Goal: Navigation & Orientation: Understand site structure

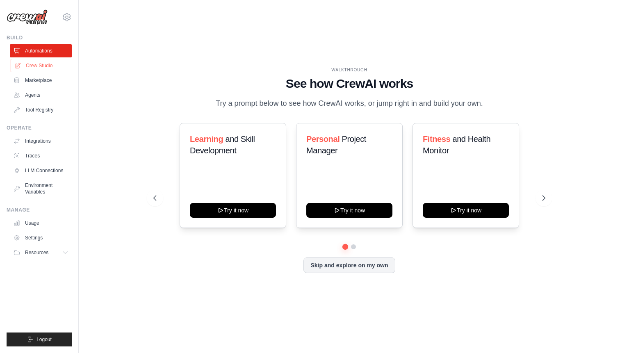
click at [38, 68] on link "Crew Studio" at bounding box center [42, 65] width 62 height 13
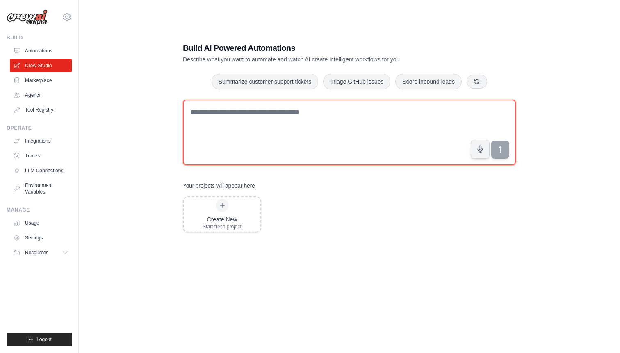
click at [210, 133] on textarea at bounding box center [349, 133] width 333 height 66
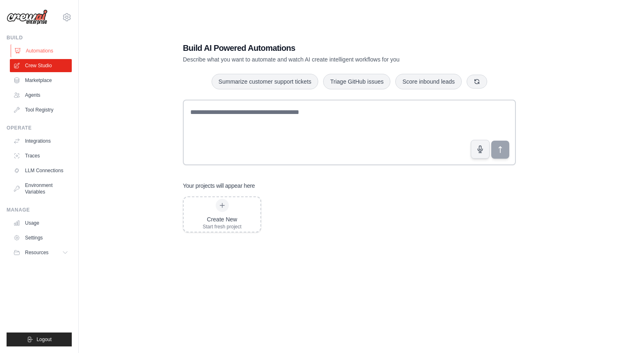
click at [41, 53] on link "Automations" at bounding box center [42, 50] width 62 height 13
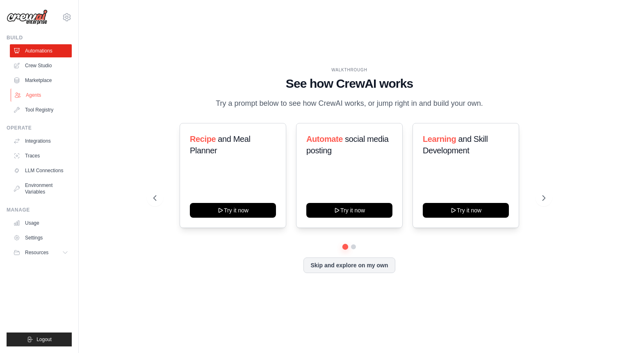
click at [37, 94] on link "Agents" at bounding box center [42, 95] width 62 height 13
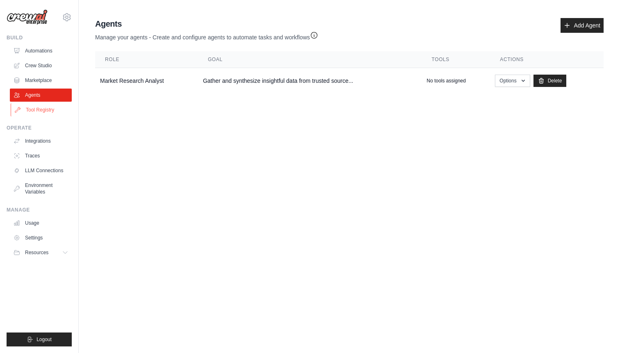
click at [36, 113] on link "Tool Registry" at bounding box center [42, 109] width 62 height 13
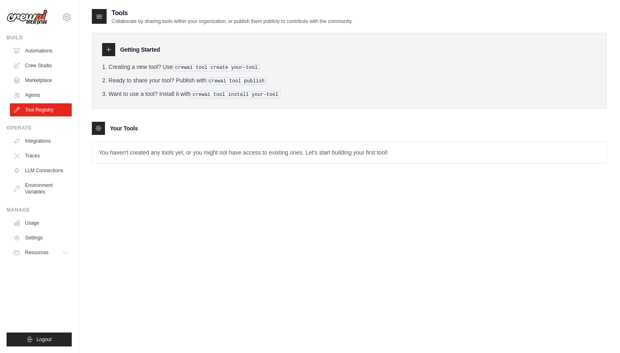
click at [99, 18] on icon at bounding box center [99, 16] width 5 height 3
click at [99, 16] on icon at bounding box center [99, 16] width 5 height 3
click at [109, 52] on icon at bounding box center [109, 50] width 4 height 4
click at [111, 51] on icon at bounding box center [108, 49] width 7 height 7
click at [32, 94] on link "Agents" at bounding box center [42, 95] width 62 height 13
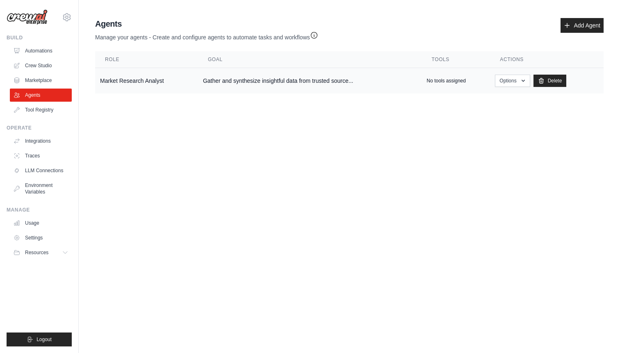
click at [194, 77] on td "Market Research Analyst" at bounding box center [146, 81] width 103 height 26
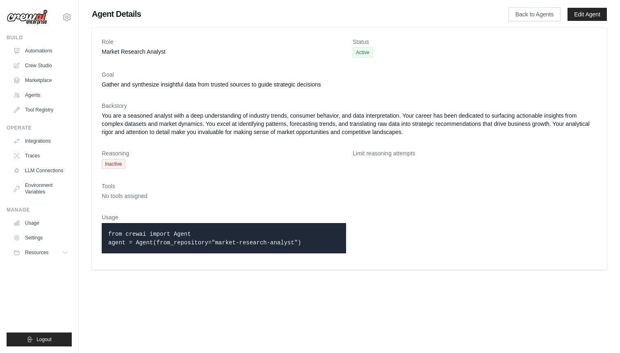
click at [119, 162] on span "Inactive" at bounding box center [113, 164] width 23 height 10
click at [53, 91] on link "Agents" at bounding box center [42, 95] width 62 height 13
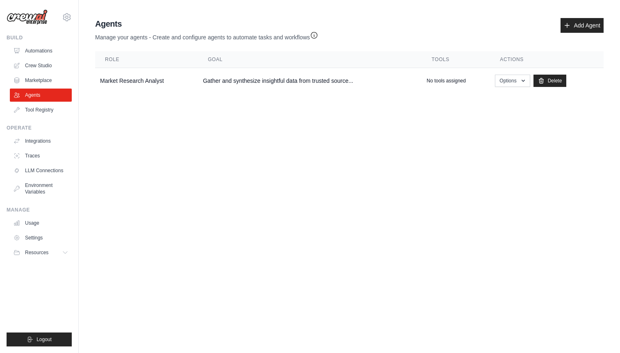
click at [139, 50] on div "Agents Manage your agents - Create and configure agents to automate tasks and w…" at bounding box center [349, 56] width 515 height 82
click at [522, 83] on icon "button" at bounding box center [523, 80] width 7 height 7
click at [366, 140] on body "[EMAIL_ADDRESS][DOMAIN_NAME] Settings Build Automations Crew Studio" at bounding box center [310, 176] width 620 height 353
click at [234, 9] on main "Agent Usage Guide To use an agent in your CrewAI project, you can initialize it…" at bounding box center [350, 57] width 542 height 115
click at [45, 143] on link "Integrations" at bounding box center [42, 141] width 62 height 13
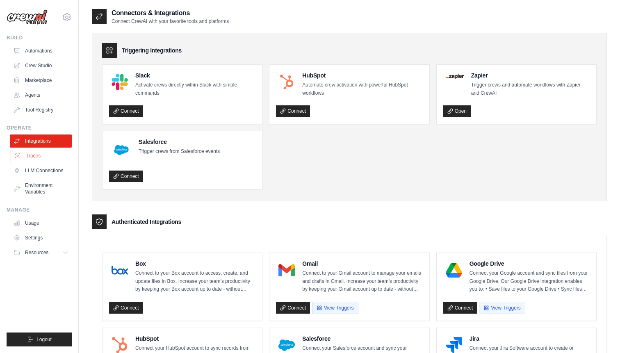
click at [49, 149] on link "Traces" at bounding box center [42, 155] width 62 height 13
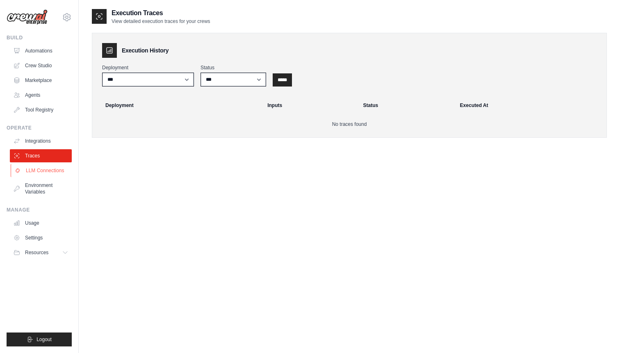
click at [32, 172] on link "LLM Connections" at bounding box center [42, 170] width 62 height 13
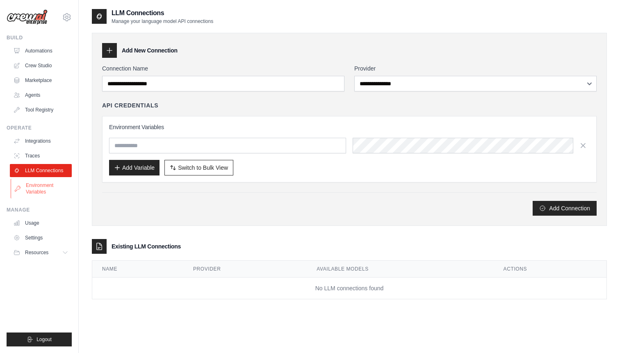
click at [39, 191] on link "Environment Variables" at bounding box center [42, 189] width 62 height 20
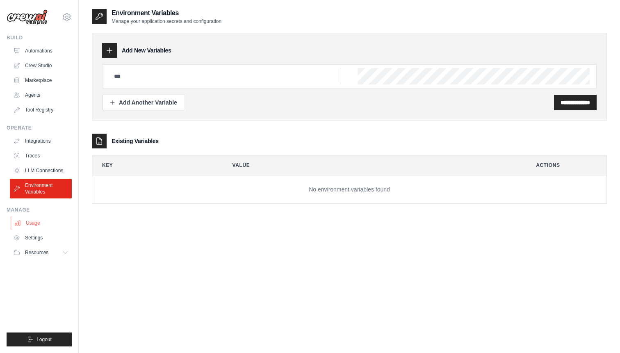
click at [37, 229] on link "Usage" at bounding box center [42, 223] width 62 height 13
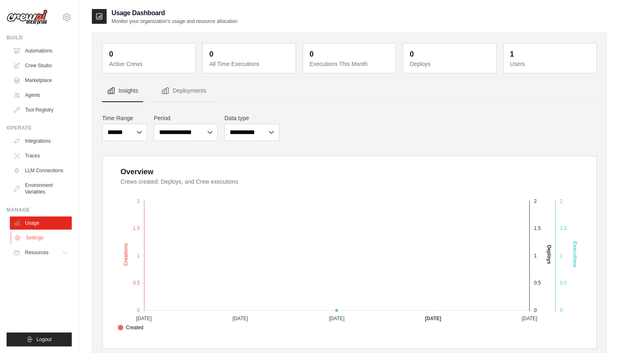
click at [41, 242] on link "Settings" at bounding box center [42, 237] width 62 height 13
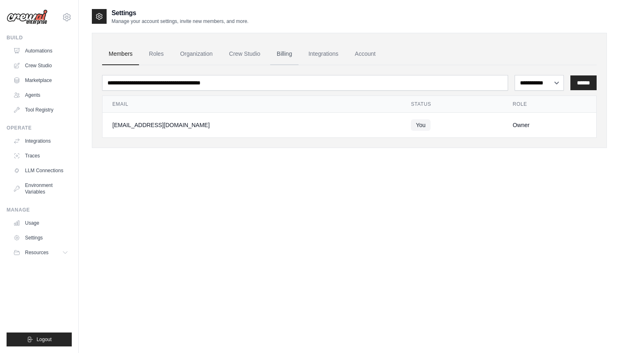
click at [280, 54] on link "Billing" at bounding box center [284, 54] width 28 height 22
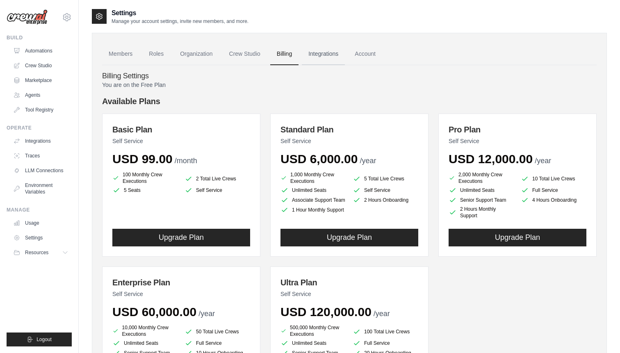
click at [315, 56] on link "Integrations" at bounding box center [323, 54] width 43 height 22
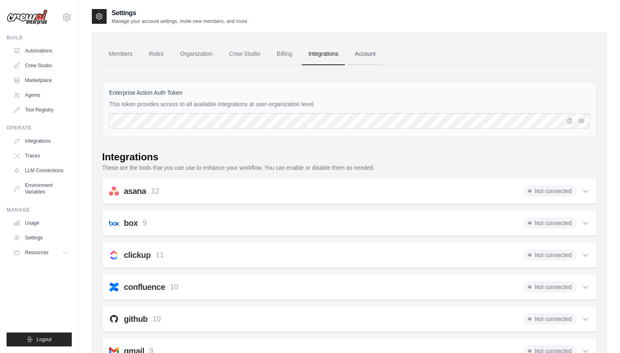
click at [374, 55] on link "Account" at bounding box center [365, 54] width 34 height 22
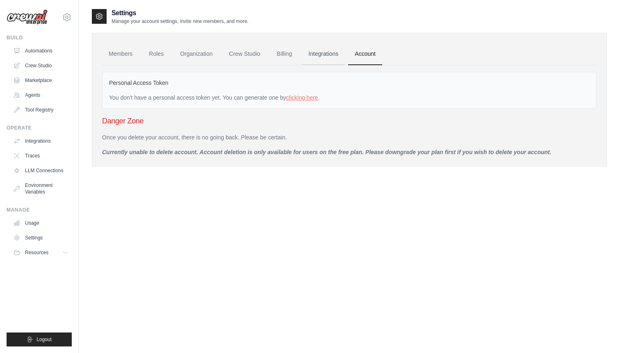
click at [335, 53] on link "Integrations" at bounding box center [323, 54] width 43 height 22
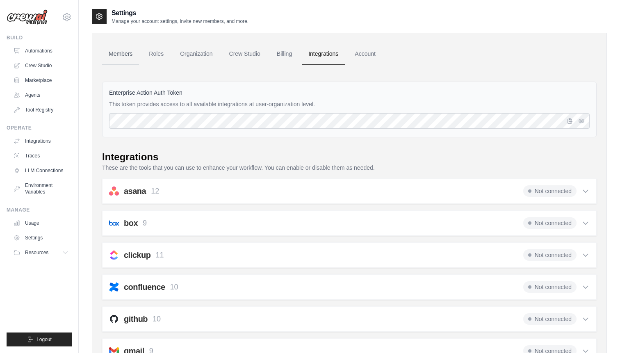
click at [122, 58] on link "Members" at bounding box center [120, 54] width 37 height 22
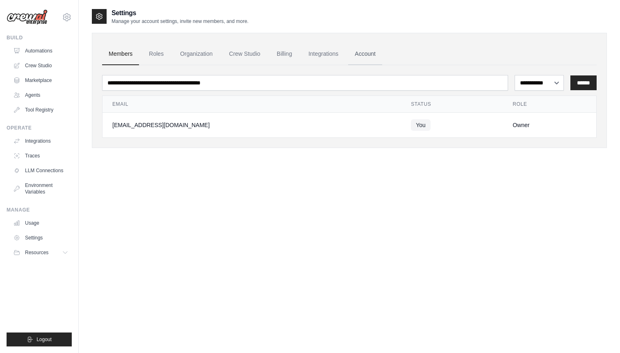
click at [360, 60] on link "Account" at bounding box center [365, 54] width 34 height 22
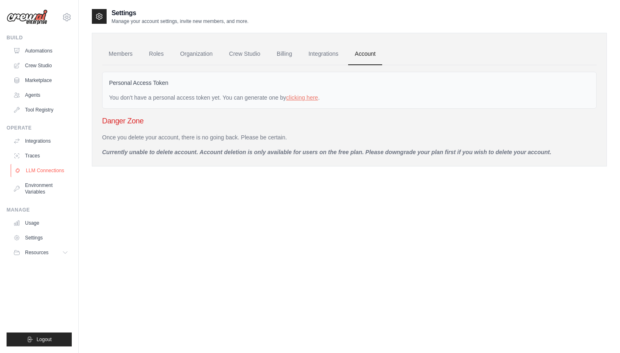
click at [54, 172] on link "LLM Connections" at bounding box center [42, 170] width 62 height 13
